Goal: Task Accomplishment & Management: Manage account settings

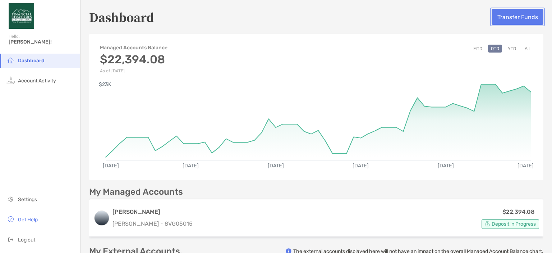
click at [501, 21] on button "Transfer Funds" at bounding box center [518, 17] width 52 height 16
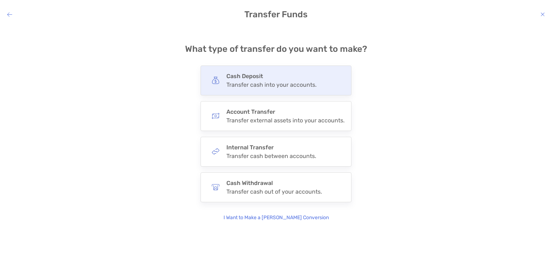
click at [304, 80] on div "Cash Deposit Transfer cash into your accounts." at bounding box center [271, 80] width 90 height 15
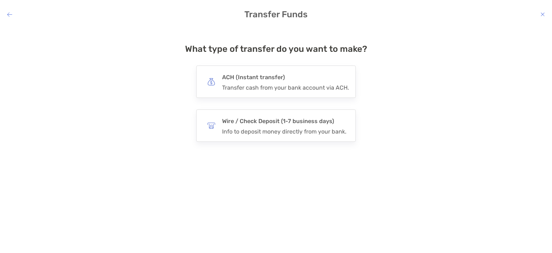
click at [304, 80] on h4 "ACH (Instant transfer)" at bounding box center [285, 77] width 127 height 10
click at [0, 0] on input "***" at bounding box center [0, 0] width 0 height 0
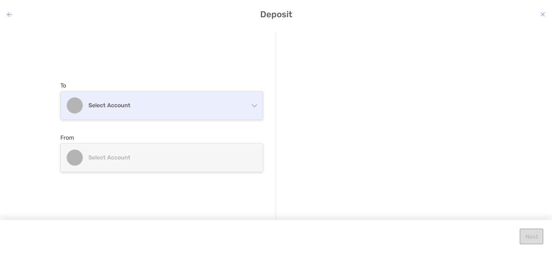
click at [223, 106] on h4 "Select account" at bounding box center [165, 105] width 155 height 7
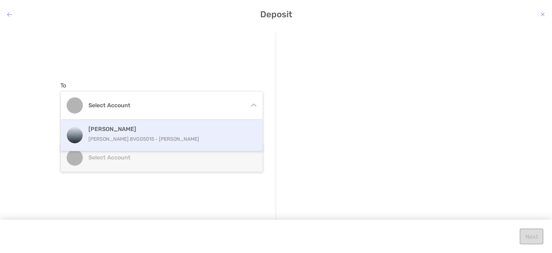
click at [199, 137] on p "[PERSON_NAME] 8VG05015 - [PERSON_NAME]" at bounding box center [169, 138] width 162 height 9
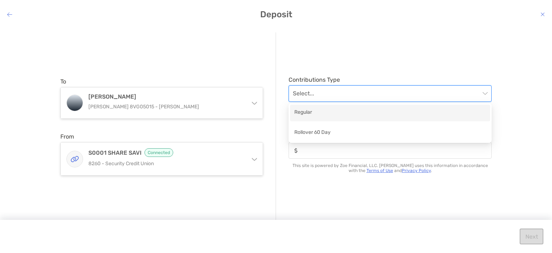
click at [328, 92] on input "modal" at bounding box center [386, 94] width 187 height 16
click at [324, 114] on div "Regular" at bounding box center [390, 112] width 192 height 9
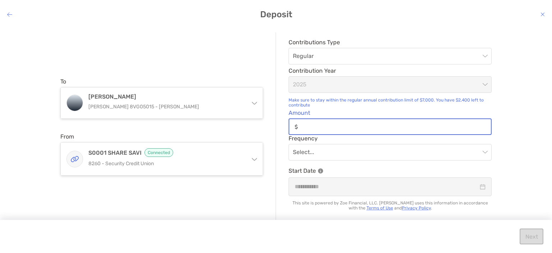
click at [322, 127] on input "Amount" at bounding box center [396, 127] width 190 height 6
type input "*"
type input "******"
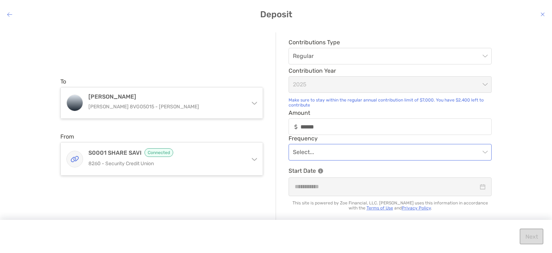
click at [337, 149] on input "modal" at bounding box center [386, 152] width 187 height 16
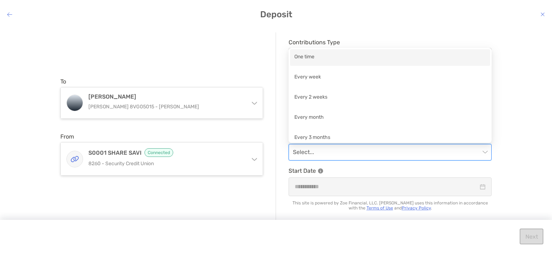
click at [311, 56] on div "One time" at bounding box center [390, 57] width 192 height 9
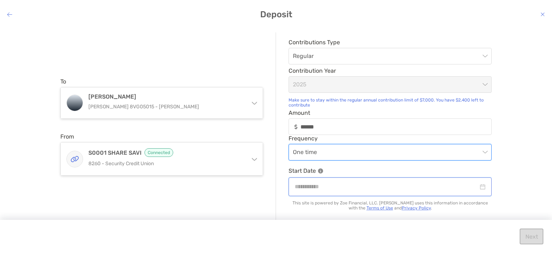
click at [335, 185] on input "modal" at bounding box center [387, 186] width 184 height 9
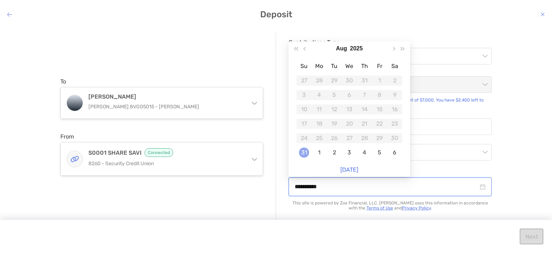
type input "**********"
click at [300, 156] on div "31" at bounding box center [304, 152] width 10 height 10
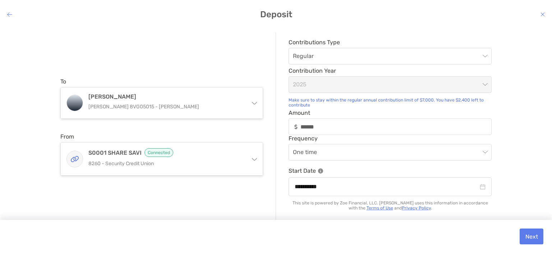
click at [512, 179] on div "**********" at bounding box center [276, 134] width 552 height 215
click at [530, 238] on button "Next" at bounding box center [532, 236] width 24 height 16
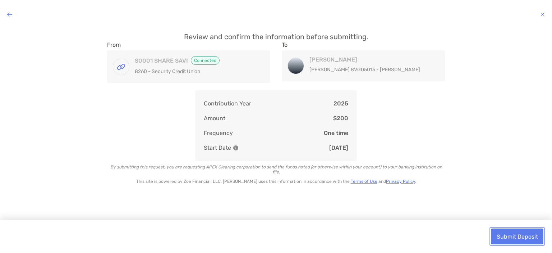
click at [530, 238] on button "Submit Deposit" at bounding box center [517, 236] width 52 height 16
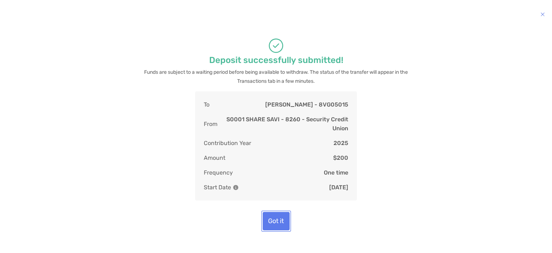
click at [274, 224] on button "Got it" at bounding box center [276, 221] width 27 height 18
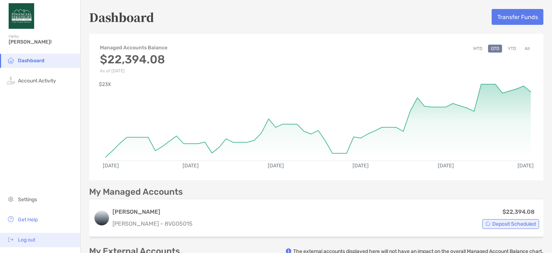
click at [27, 240] on span "Log out" at bounding box center [26, 240] width 17 height 6
